Goal: Task Accomplishment & Management: Use online tool/utility

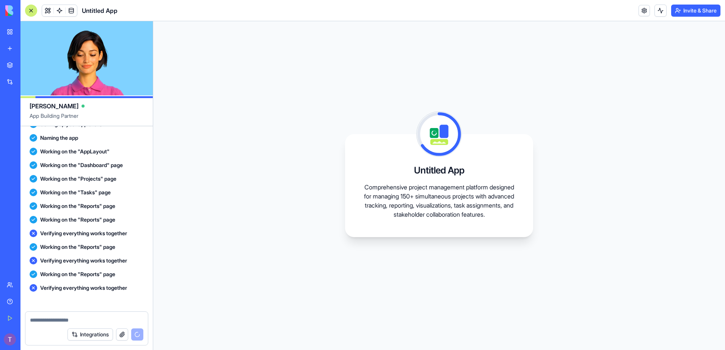
scroll to position [314, 0]
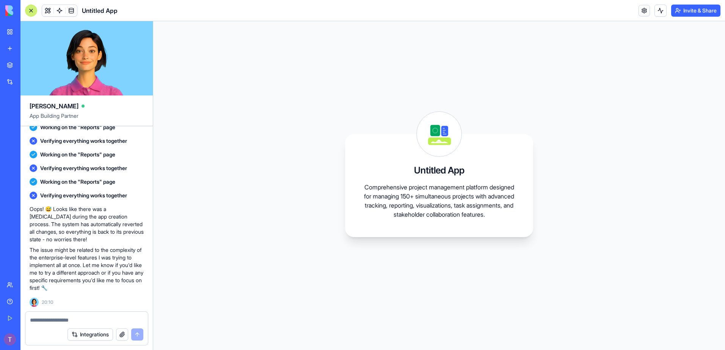
click at [91, 319] on textarea at bounding box center [86, 321] width 113 height 8
type textarea "**********"
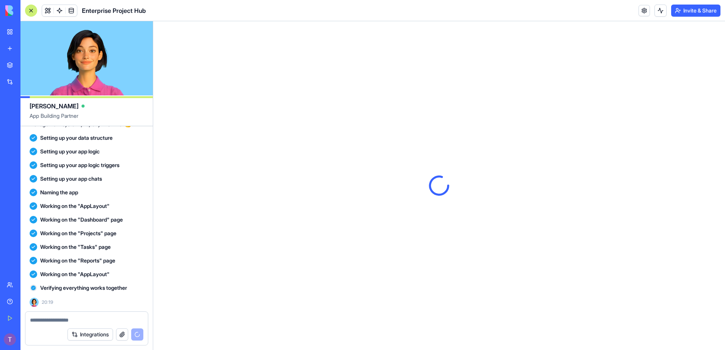
scroll to position [0, 0]
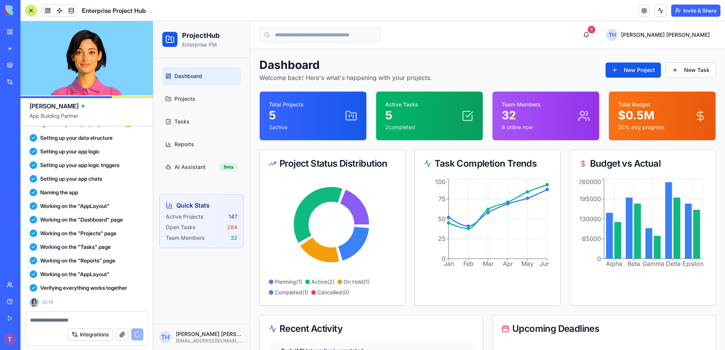
scroll to position [674, 0]
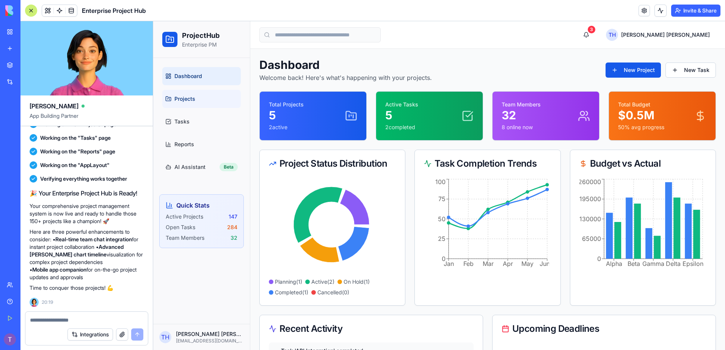
click at [186, 101] on span "Projects" at bounding box center [184, 99] width 21 height 8
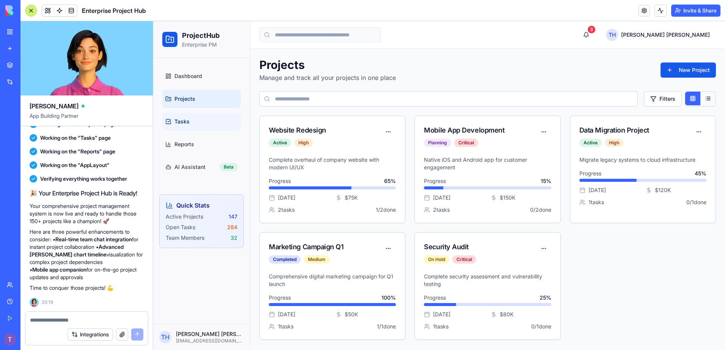
click at [181, 118] on link "Tasks" at bounding box center [201, 122] width 78 height 18
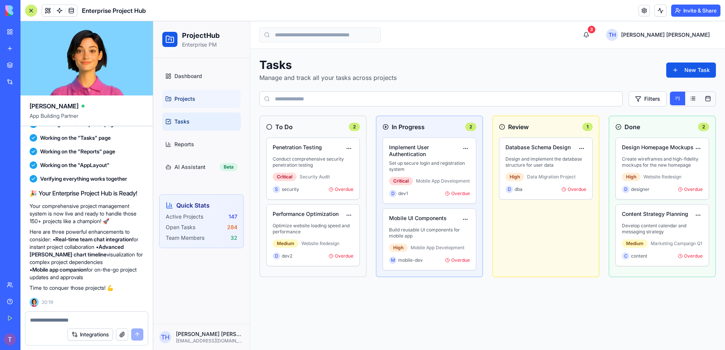
click at [189, 99] on span "Projects" at bounding box center [184, 99] width 21 height 8
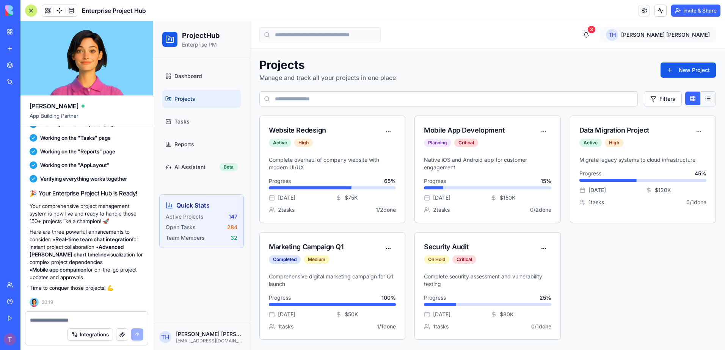
click at [663, 35] on html "ProjectHub Enterprise PM Dashboard Projects Tasks Reports AI Assistant Beta Qui…" at bounding box center [439, 185] width 572 height 329
click at [652, 52] on div "Settings" at bounding box center [673, 52] width 81 height 12
click at [658, 38] on html "ProjectHub Enterprise PM Dashboard Projects Tasks Reports AI Assistant Beta Qui…" at bounding box center [439, 185] width 572 height 329
click at [640, 52] on div "Settings" at bounding box center [673, 52] width 81 height 12
click at [673, 39] on html "ProjectHub Enterprise PM Dashboard Projects Tasks Reports AI Assistant Beta Qui…" at bounding box center [439, 185] width 572 height 329
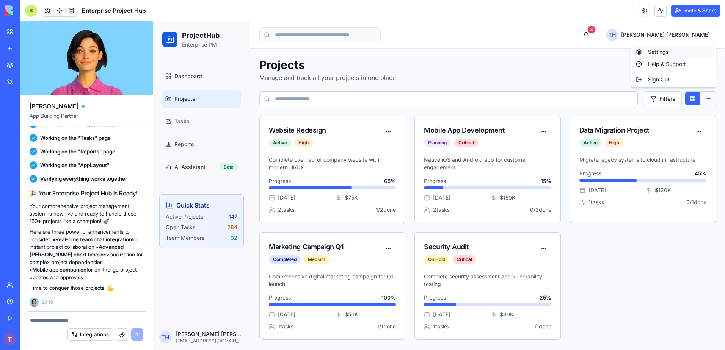
click at [666, 54] on div "Settings" at bounding box center [673, 52] width 81 height 12
click at [676, 38] on html "ProjectHub Enterprise PM Dashboard Projects Tasks Reports AI Assistant Beta Qui…" at bounding box center [439, 185] width 572 height 329
click at [667, 63] on div "Help & Support" at bounding box center [673, 64] width 81 height 12
click at [669, 32] on html "ProjectHub Enterprise PM Dashboard Projects Tasks Reports AI Assistant Beta Qui…" at bounding box center [439, 185] width 572 height 329
click at [651, 83] on div "Sign Out" at bounding box center [673, 80] width 81 height 12
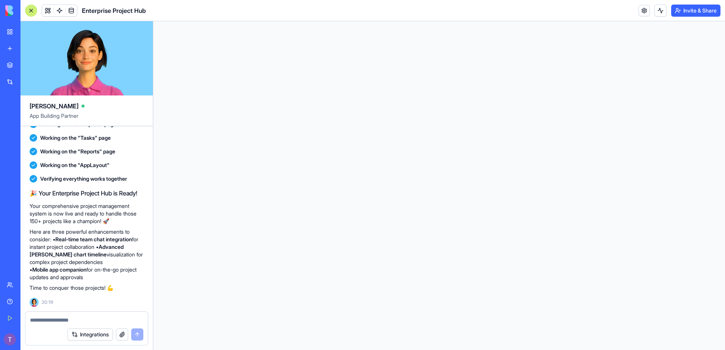
click at [619, 21] on html at bounding box center [439, 21] width 572 height 0
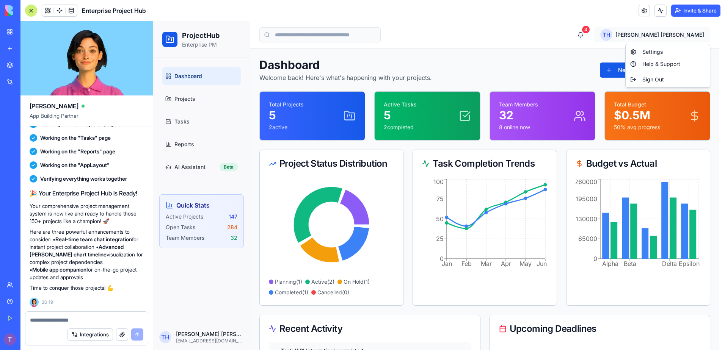
click at [671, 37] on html "ProjectHub Enterprise PM Dashboard Projects Tasks Reports AI Assistant Beta Qui…" at bounding box center [439, 259] width 572 height 477
click at [650, 50] on div "Settings" at bounding box center [667, 52] width 81 height 12
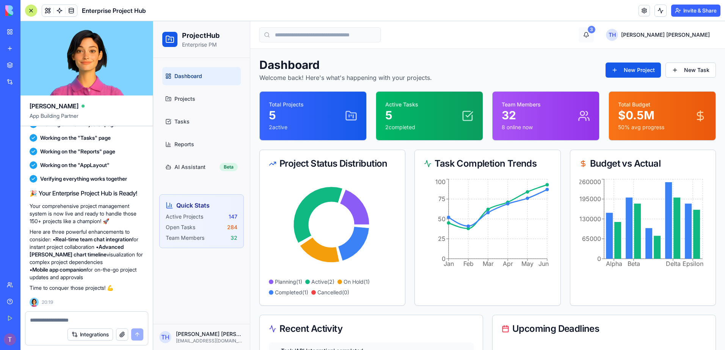
click at [595, 31] on div "3" at bounding box center [592, 30] width 8 height 8
click at [595, 29] on div "3" at bounding box center [592, 30] width 8 height 8
drag, startPoint x: 616, startPoint y: 35, endPoint x: 540, endPoint y: 42, distance: 77.2
click at [616, 35] on div "3 T H Thomas Higgins" at bounding box center [487, 34] width 456 height 15
drag, startPoint x: 345, startPoint y: 46, endPoint x: 341, endPoint y: 45, distance: 4.2
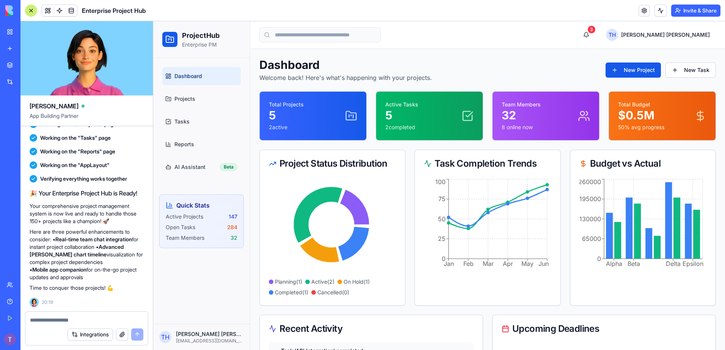
click at [343, 45] on header "3 T H Thomas Higgins" at bounding box center [487, 35] width 475 height 28
click at [303, 36] on input at bounding box center [319, 34] width 121 height 15
click at [180, 99] on span "Projects" at bounding box center [184, 99] width 21 height 8
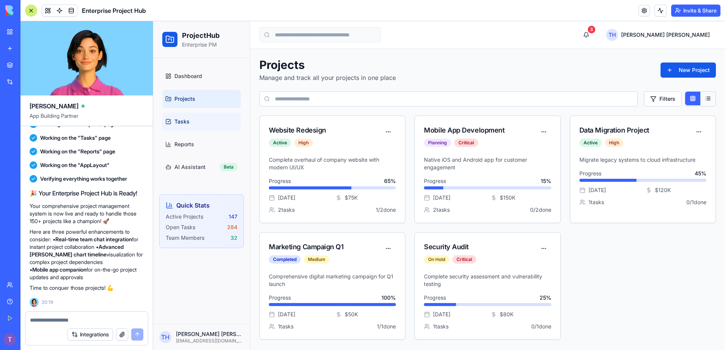
click at [182, 120] on span "Tasks" at bounding box center [181, 122] width 15 height 8
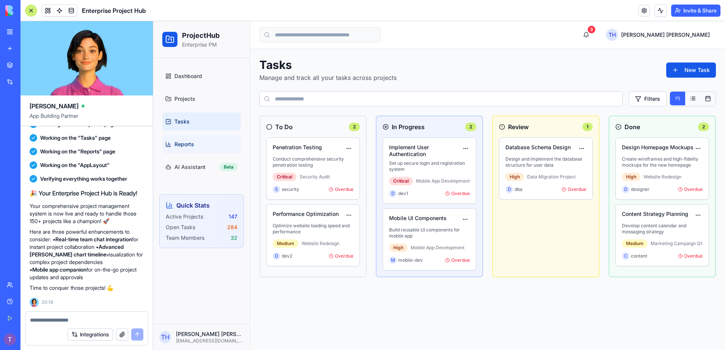
click at [184, 140] on link "Reports" at bounding box center [201, 144] width 78 height 18
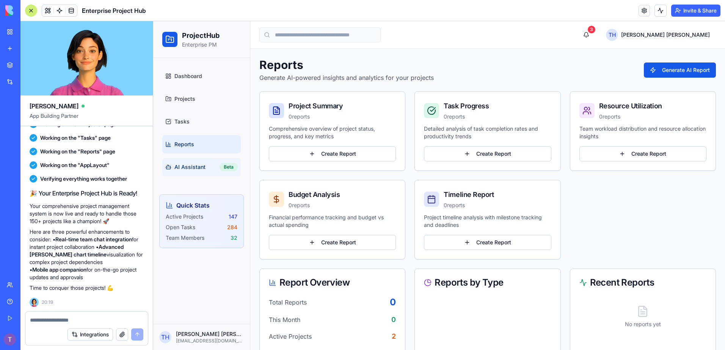
click at [186, 167] on span "AI Assistant" at bounding box center [189, 167] width 31 height 8
click at [200, 210] on div "Quick Stats Active Projects 147 Open Tasks 284 Team Members 32" at bounding box center [201, 221] width 85 height 54
click at [640, 11] on link at bounding box center [643, 10] width 11 height 11
click at [643, 10] on link at bounding box center [643, 10] width 11 height 11
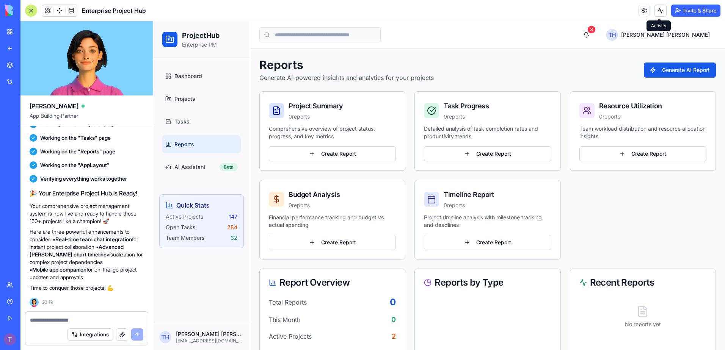
click at [660, 11] on button at bounding box center [660, 11] width 12 height 12
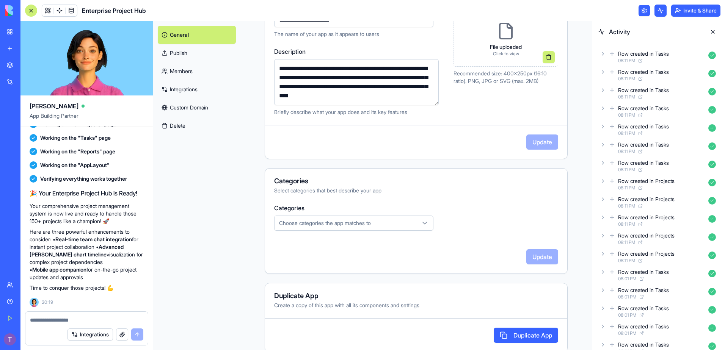
scroll to position [120, 0]
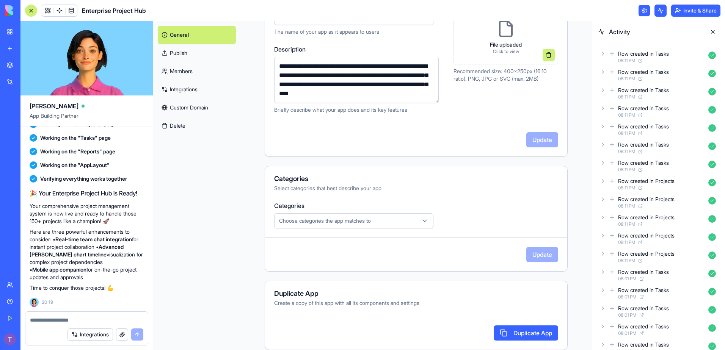
click at [526, 335] on button "Duplicate App" at bounding box center [526, 333] width 64 height 15
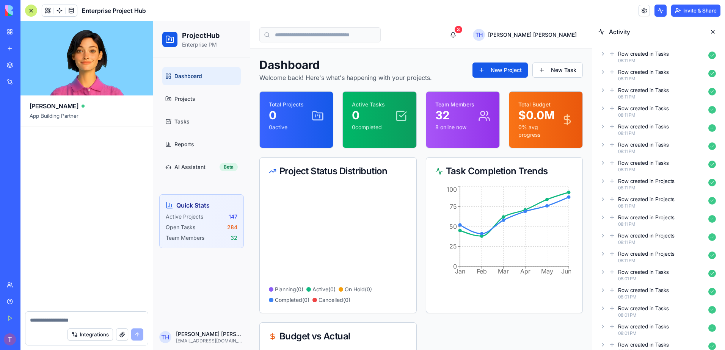
click at [710, 31] on button at bounding box center [713, 32] width 12 height 12
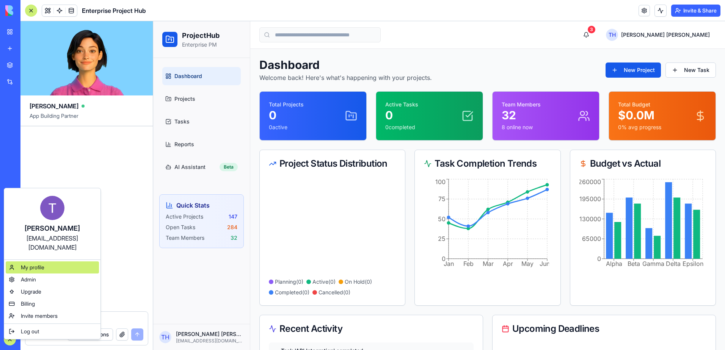
click at [30, 264] on span "My profile" at bounding box center [33, 268] width 24 height 8
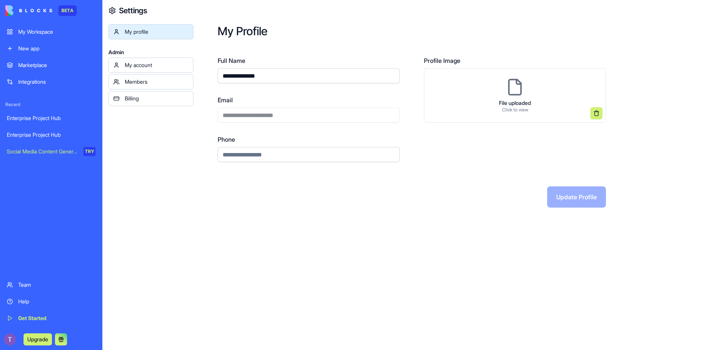
click at [155, 66] on div "My account" at bounding box center [157, 65] width 64 height 8
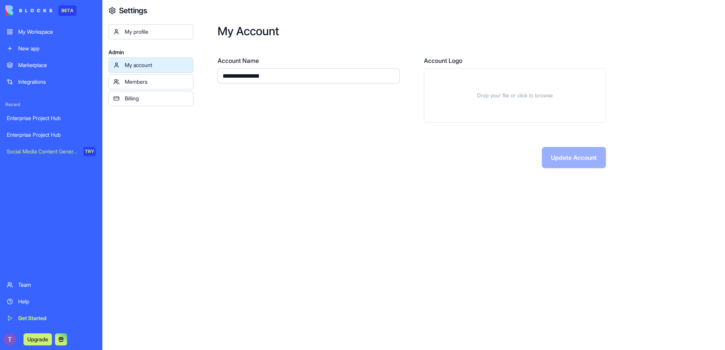
click at [176, 83] on div "Members" at bounding box center [157, 82] width 64 height 8
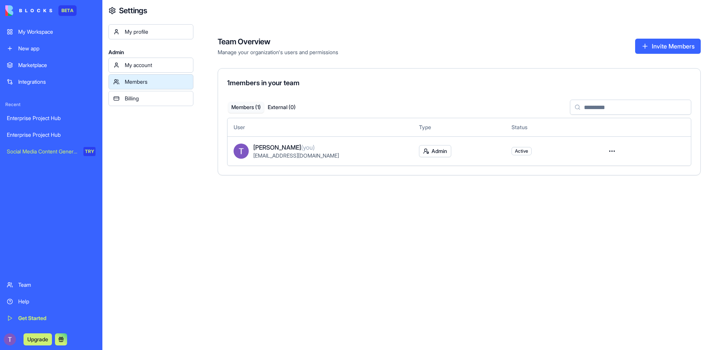
click at [169, 100] on div "Billing" at bounding box center [157, 99] width 64 height 8
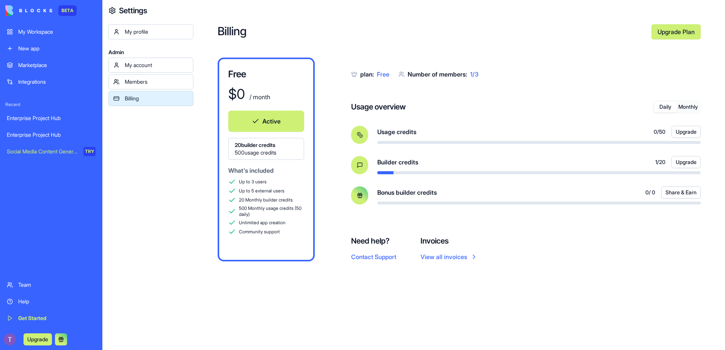
click at [41, 63] on div "Marketplace" at bounding box center [56, 65] width 77 height 8
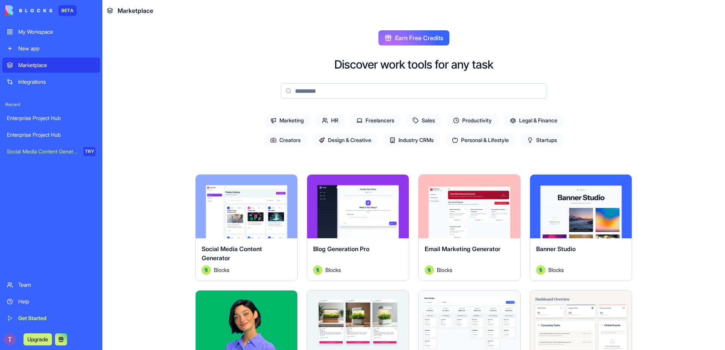
click at [33, 80] on div "Integrations" at bounding box center [56, 82] width 77 height 8
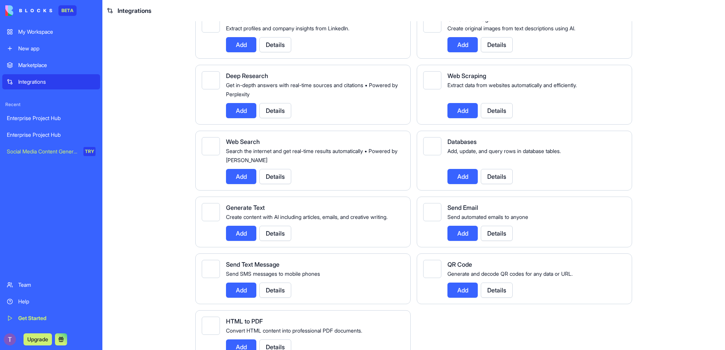
scroll to position [834, 0]
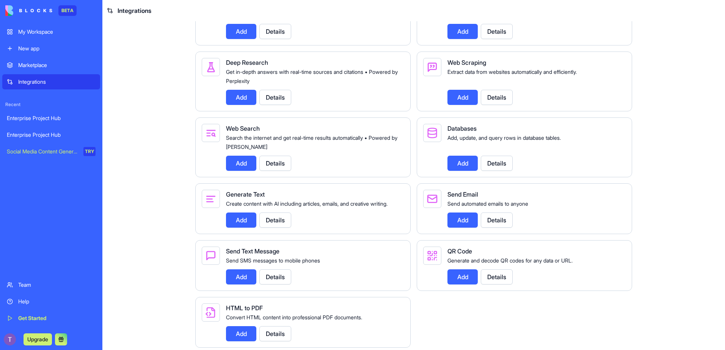
click at [490, 171] on button "Details" at bounding box center [497, 163] width 32 height 15
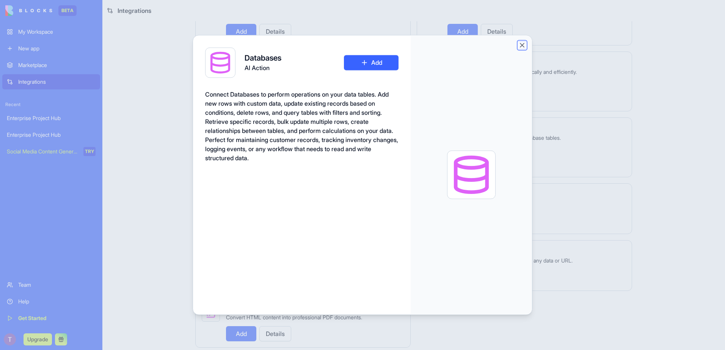
click at [522, 47] on button "Close" at bounding box center [522, 45] width 8 height 8
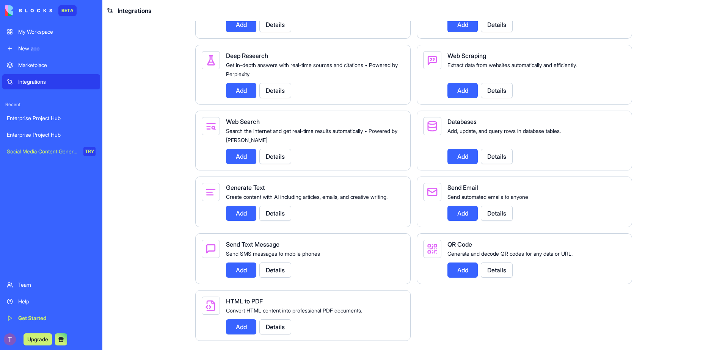
scroll to position [868, 0]
click at [49, 116] on div "Enterprise Project Hub" at bounding box center [51, 118] width 89 height 8
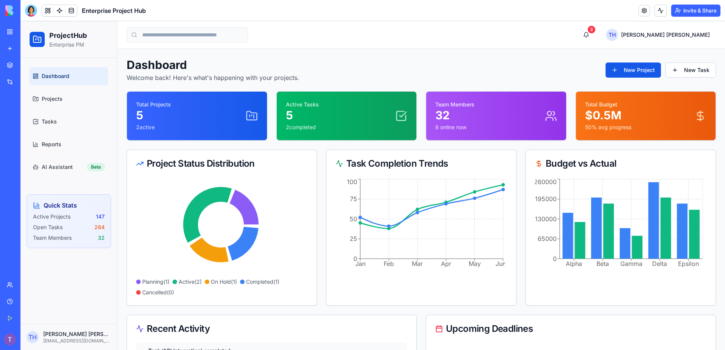
click at [61, 13] on link at bounding box center [59, 10] width 11 height 11
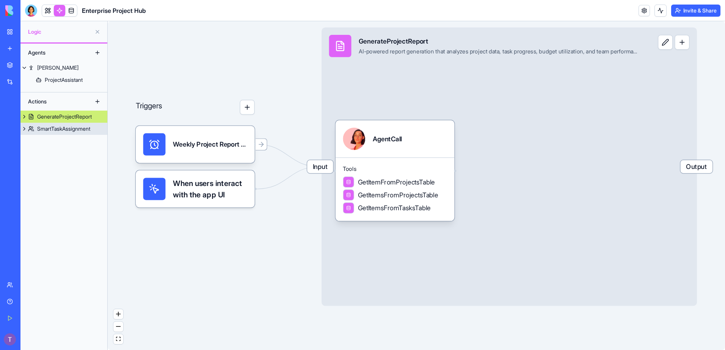
click at [83, 132] on div "SmartTaskAssignment" at bounding box center [63, 129] width 53 height 8
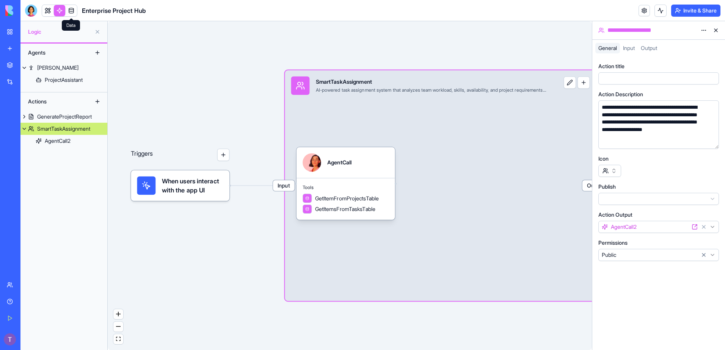
click at [72, 13] on link at bounding box center [71, 10] width 11 height 11
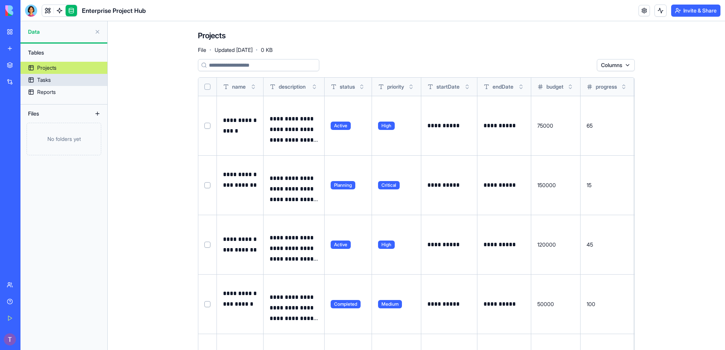
click at [46, 82] on div "Tasks" at bounding box center [44, 80] width 14 height 8
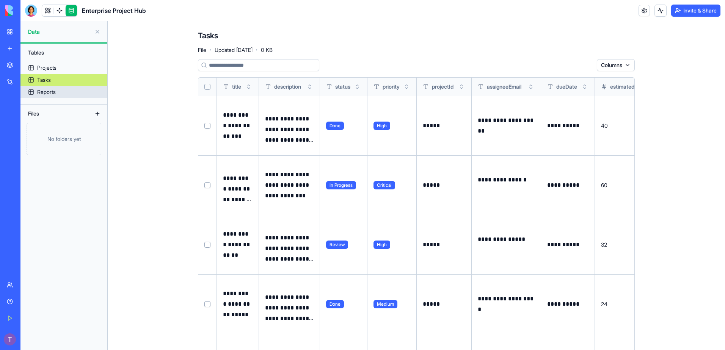
click at [49, 89] on div "Reports" at bounding box center [46, 92] width 19 height 8
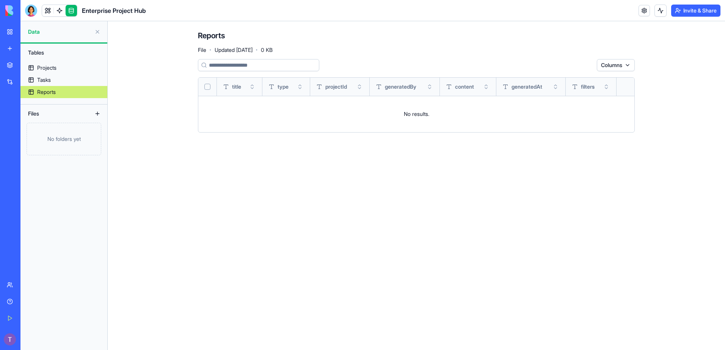
click at [44, 112] on div "Files" at bounding box center [54, 114] width 61 height 12
click at [41, 57] on div "Tables" at bounding box center [63, 53] width 79 height 12
click at [40, 66] on div "Projects" at bounding box center [46, 68] width 19 height 8
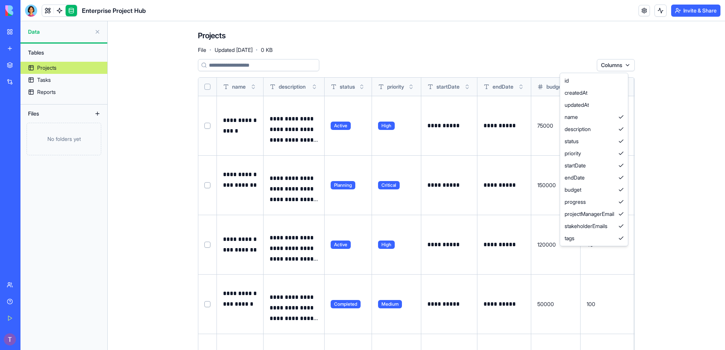
click at [626, 68] on html "**********" at bounding box center [362, 175] width 725 height 350
click at [621, 108] on div "updatedAt" at bounding box center [594, 105] width 65 height 12
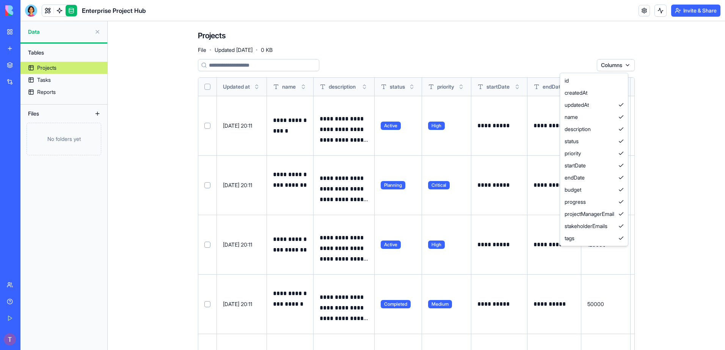
click at [629, 66] on html "**********" at bounding box center [362, 175] width 725 height 350
click at [625, 93] on div "createdAt" at bounding box center [594, 93] width 65 height 12
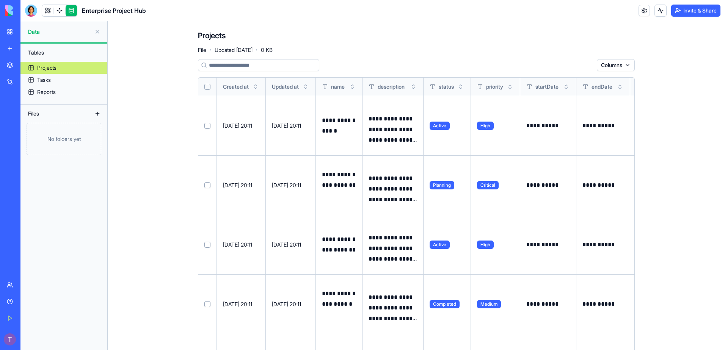
click at [626, 64] on html "**********" at bounding box center [362, 175] width 725 height 350
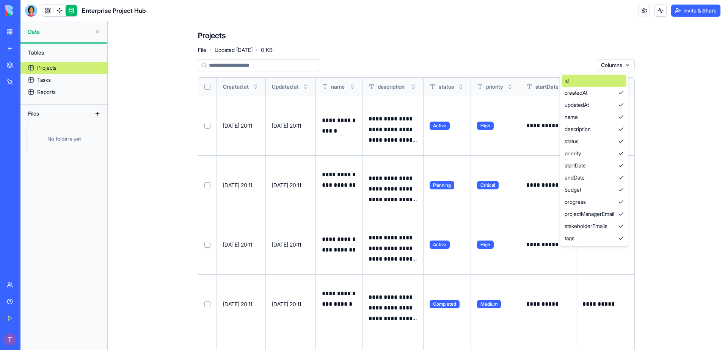
click at [626, 83] on div "id" at bounding box center [594, 81] width 65 height 12
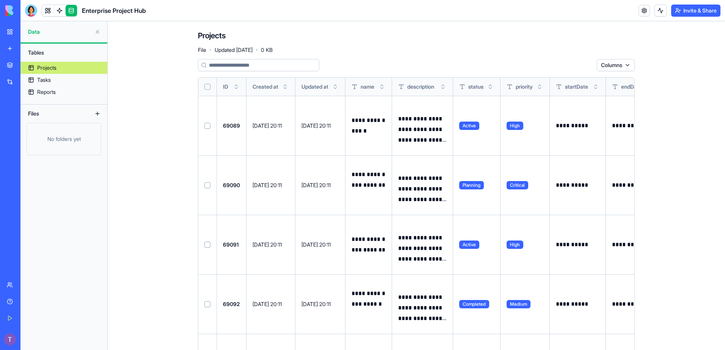
click at [228, 90] on div "ID" at bounding box center [231, 87] width 17 height 8
click at [226, 89] on div "ID" at bounding box center [231, 87] width 17 height 8
click at [226, 88] on div "ID" at bounding box center [231, 87] width 17 height 8
click at [225, 87] on span "ID" at bounding box center [225, 87] width 5 height 8
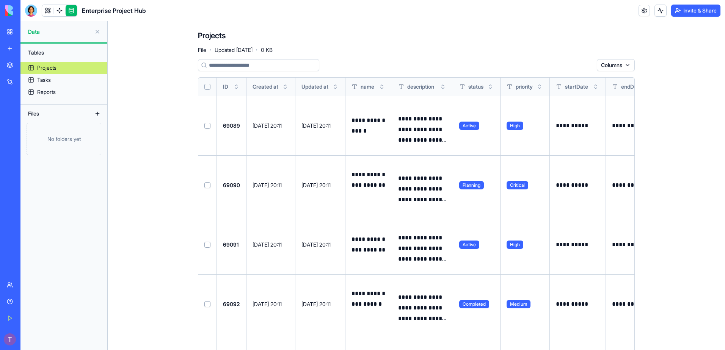
click at [225, 87] on span "ID" at bounding box center [225, 87] width 5 height 8
click at [405, 38] on div "Projects File · Updated Aug 29, 2025 · 0 KB" at bounding box center [416, 41] width 437 height 23
click at [626, 61] on html "**********" at bounding box center [362, 175] width 725 height 350
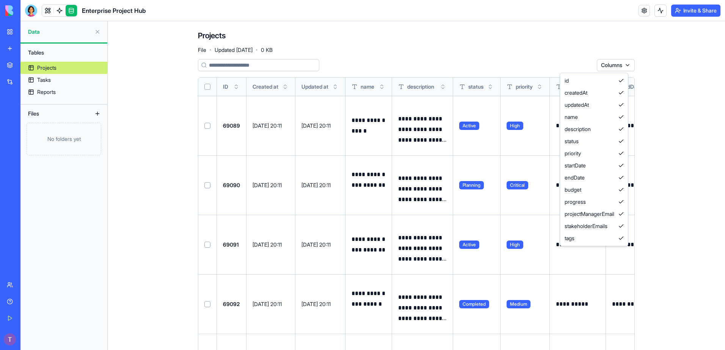
click at [659, 82] on html "**********" at bounding box center [362, 175] width 725 height 350
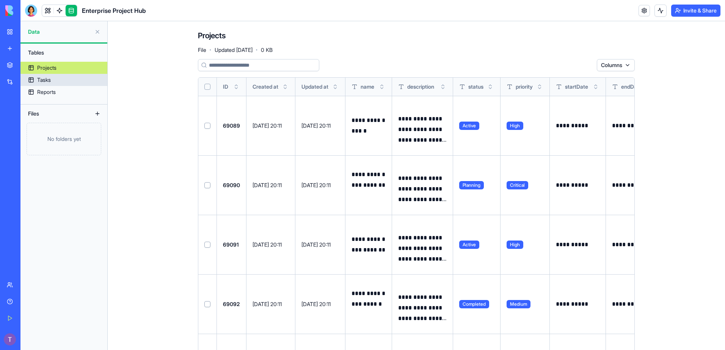
click at [37, 80] on div "Tasks" at bounding box center [44, 80] width 14 height 8
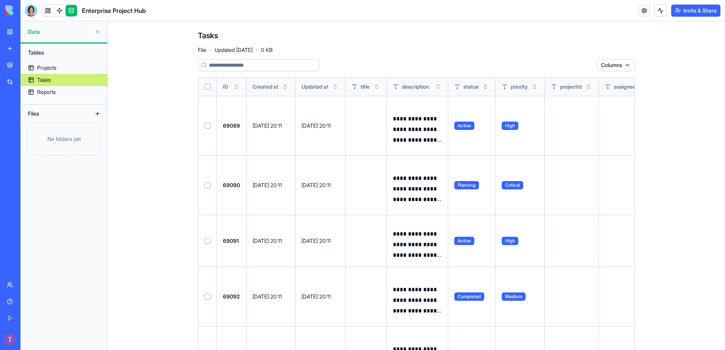
click at [51, 28] on span "Data" at bounding box center [59, 32] width 63 height 8
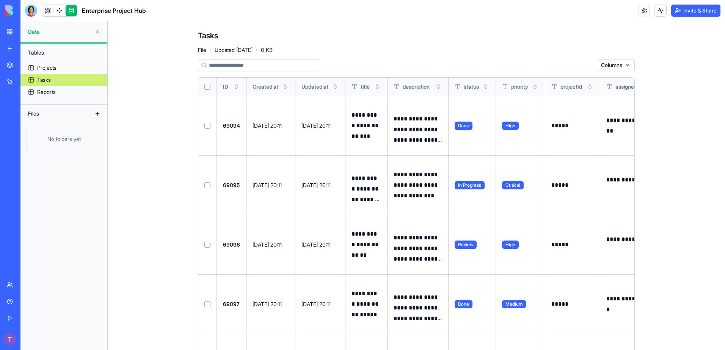
click at [71, 10] on link at bounding box center [71, 10] width 11 height 11
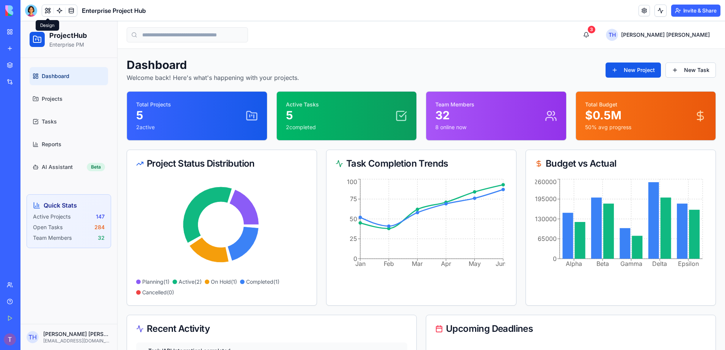
click at [48, 10] on button at bounding box center [47, 10] width 11 height 11
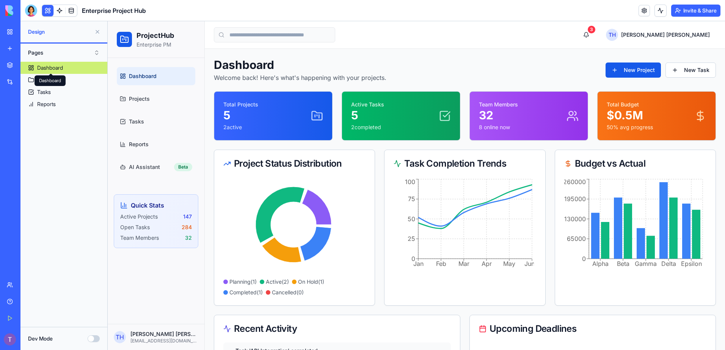
click at [42, 66] on div "Dashboard" at bounding box center [50, 68] width 26 height 8
click at [296, 120] on div "Total Projects 5 2 active" at bounding box center [273, 116] width 100 height 30
click at [384, 129] on div "Active Tasks 5 2 completed" at bounding box center [401, 116] width 100 height 30
click at [556, 130] on div "Team Members 32 8 online now" at bounding box center [529, 116] width 100 height 30
click at [617, 122] on div "Total Budget $ 0.5 M 50 % avg progress" at bounding box center [630, 116] width 46 height 30
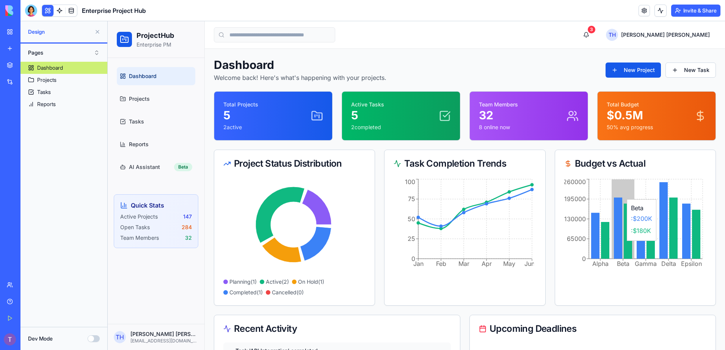
drag, startPoint x: 624, startPoint y: 200, endPoint x: 594, endPoint y: 205, distance: 30.5
click at [623, 200] on icon "Alpha Beta Gamma Delta Epsilon 0 65000 130000 195000 260000" at bounding box center [634, 224] width 140 height 95
click at [534, 215] on div "Jan Feb Mar Apr May Jun 0 25 50 75 100 Jan" at bounding box center [464, 229] width 160 height 104
click at [307, 248] on icon at bounding box center [315, 244] width 31 height 34
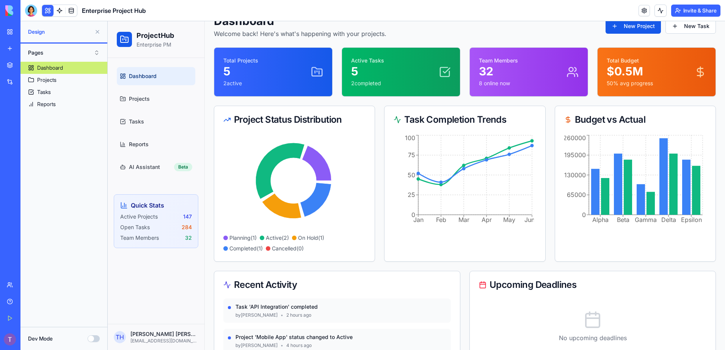
scroll to position [147, 0]
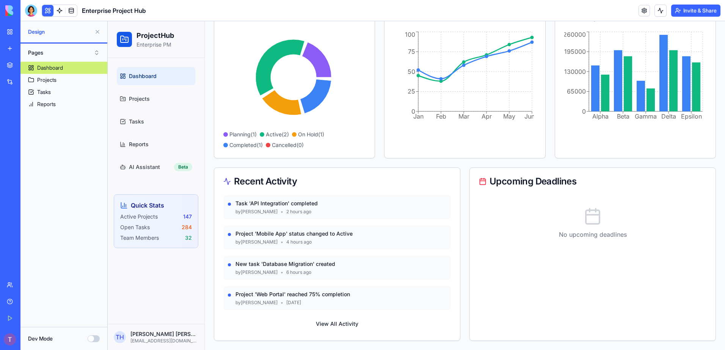
click at [281, 210] on span "•" at bounding box center [282, 212] width 3 height 6
click at [271, 248] on div "Project 'Mobile App' status changed to Active by Jane Smith • 4 hours ago" at bounding box center [336, 238] width 227 height 24
click at [270, 258] on div "New task 'Database Migration' created by Mike Johnson • 6 hours ago" at bounding box center [336, 268] width 227 height 24
click at [269, 278] on div "New task 'Database Migration' created by Mike Johnson • 6 hours ago" at bounding box center [336, 268] width 227 height 24
click at [521, 285] on div "Upcoming Deadlines No upcoming deadlines" at bounding box center [592, 255] width 246 height 174
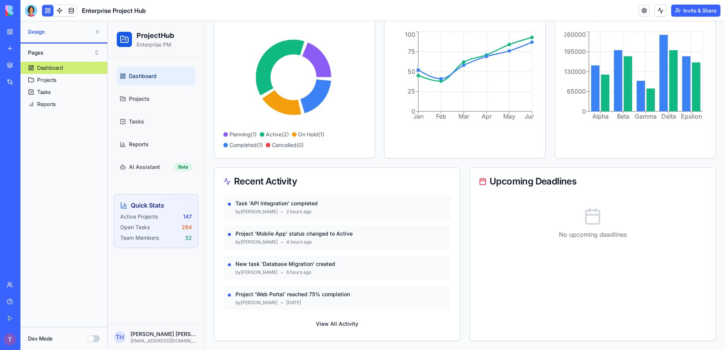
drag, startPoint x: 379, startPoint y: 207, endPoint x: 305, endPoint y: 242, distance: 81.6
click at [378, 208] on div "Task 'API Integration' completed by John Doe • 2 hours ago" at bounding box center [340, 207] width 211 height 15
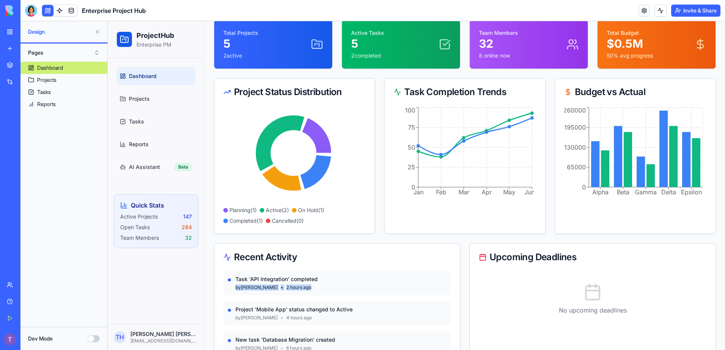
scroll to position [0, 0]
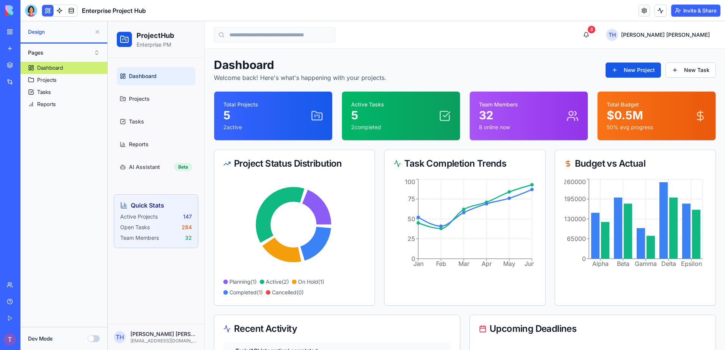
click at [91, 340] on button "Dev Mode" at bounding box center [94, 339] width 12 height 7
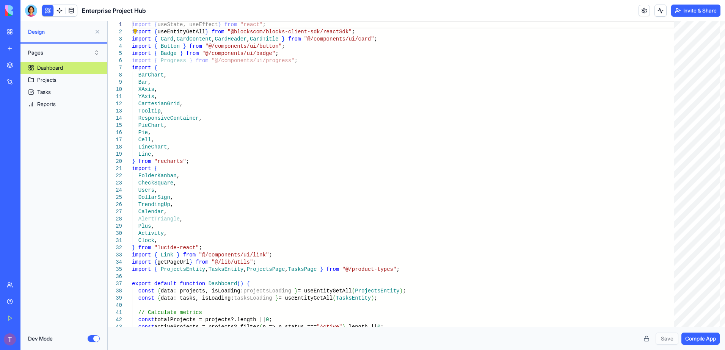
click at [72, 69] on link "Dashboard" at bounding box center [63, 68] width 87 height 12
click at [83, 77] on link "Projects" at bounding box center [63, 80] width 87 height 12
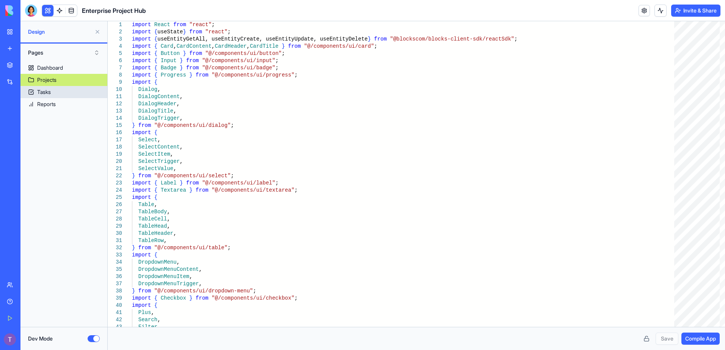
click at [64, 91] on link "Tasks" at bounding box center [63, 92] width 87 height 12
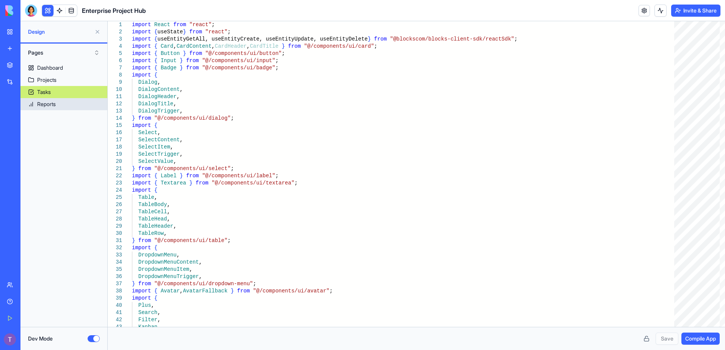
click at [76, 102] on link "Reports" at bounding box center [63, 104] width 87 height 12
type textarea "**********"
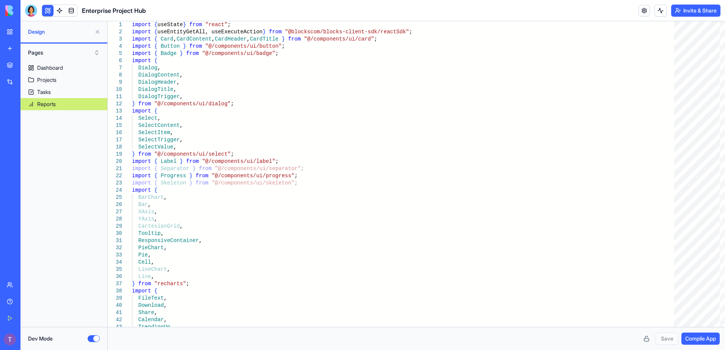
click at [44, 55] on button "Pages" at bounding box center [63, 53] width 79 height 12
click at [47, 80] on div "Components" at bounding box center [63, 80] width 75 height 12
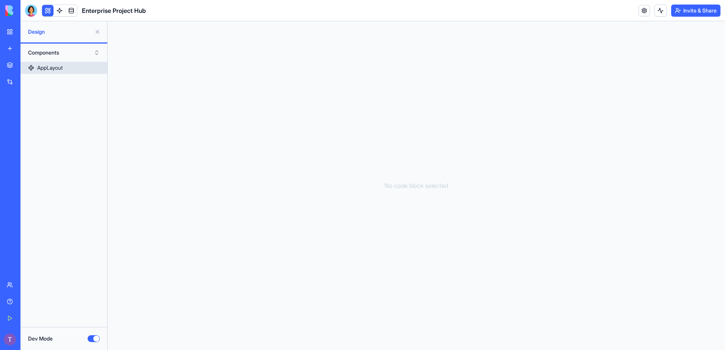
click at [56, 71] on div "AppLayout" at bounding box center [49, 68] width 25 height 8
